Goal: Transaction & Acquisition: Purchase product/service

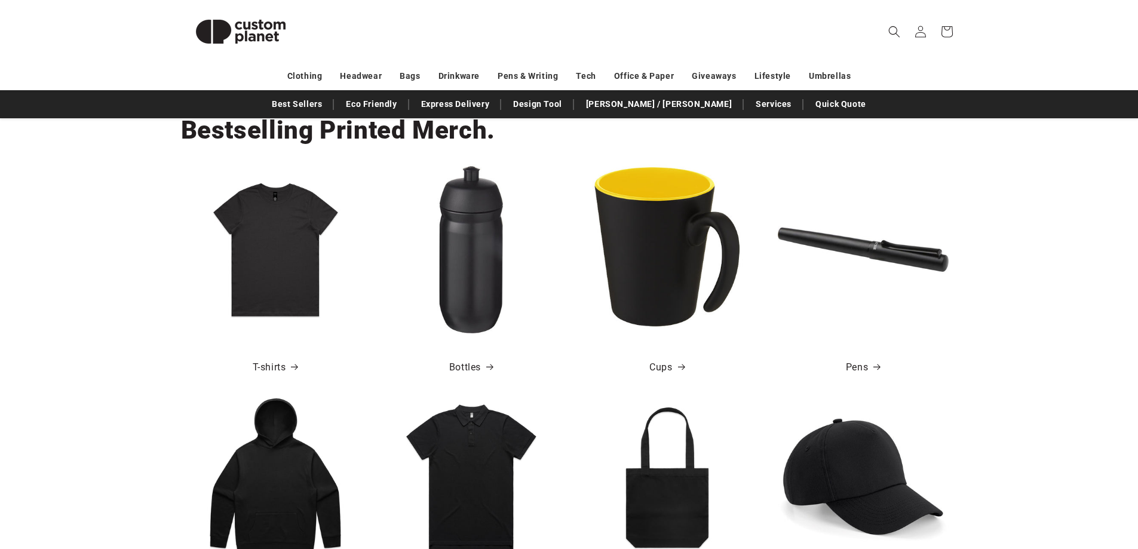
scroll to position [418, 0]
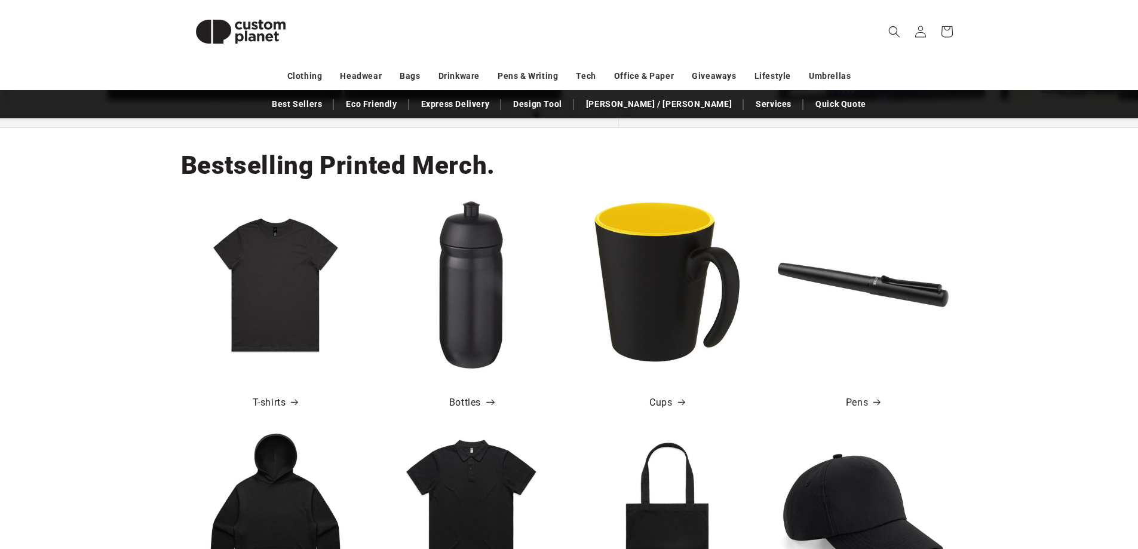
click at [461, 401] on link "Bottles" at bounding box center [471, 402] width 44 height 17
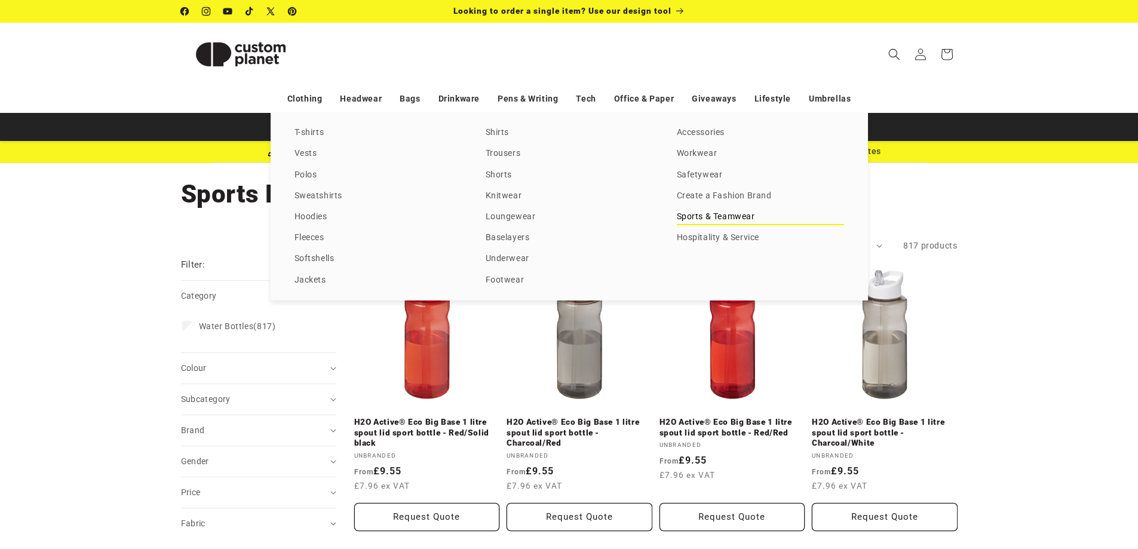
click at [719, 215] on link "Sports & Teamwear" at bounding box center [760, 217] width 167 height 16
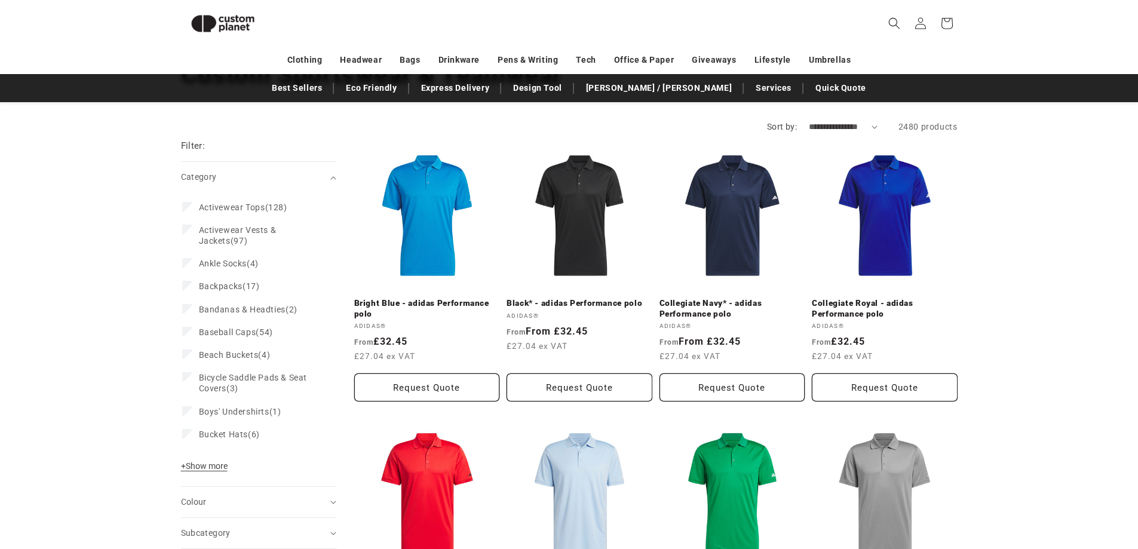
scroll to position [43, 0]
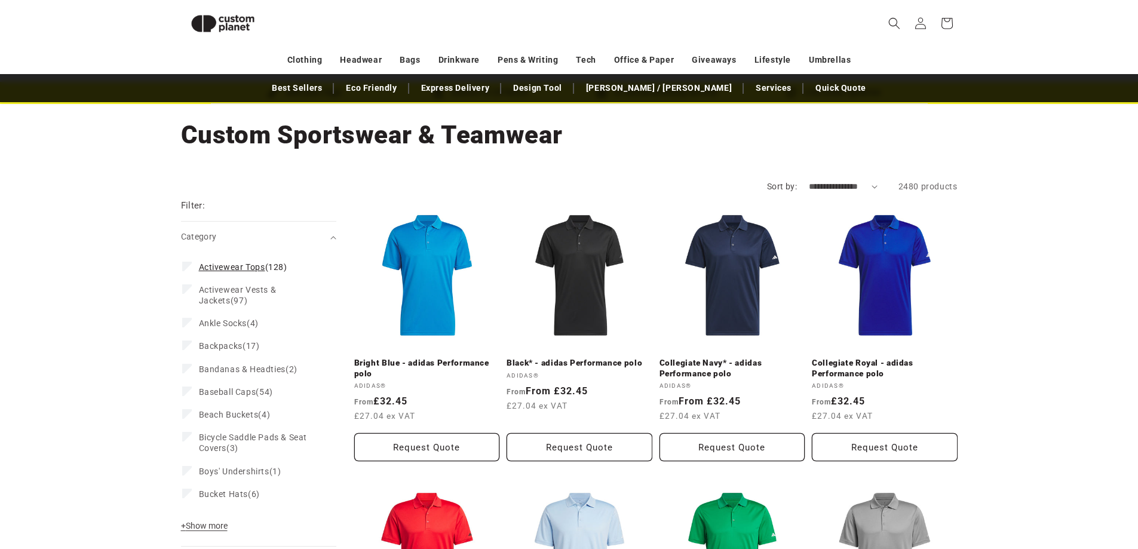
click at [214, 268] on span "Activewear Tops" at bounding box center [232, 267] width 66 height 10
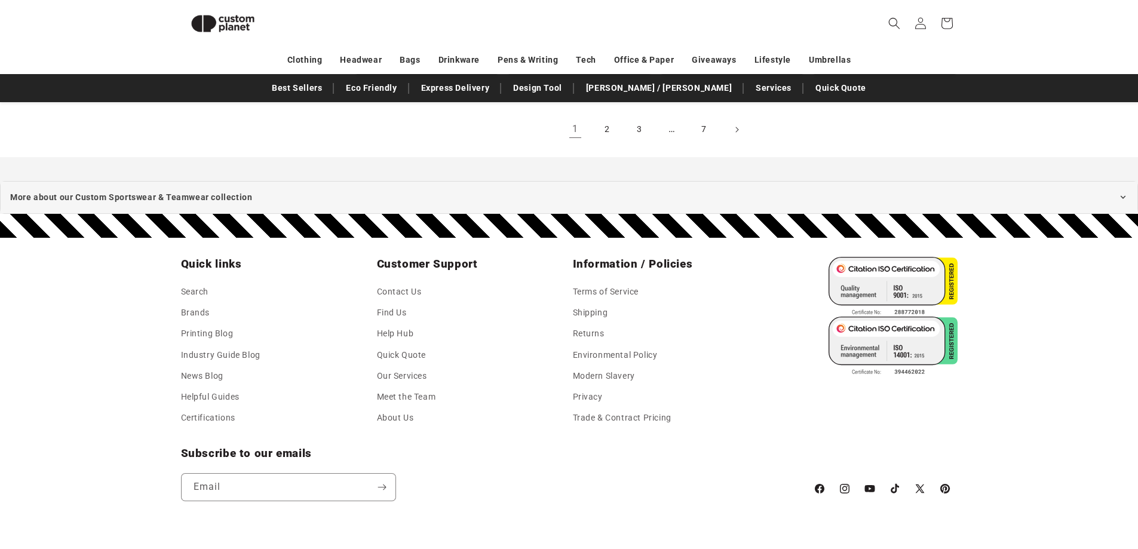
scroll to position [1585, 0]
